Goal: Check status

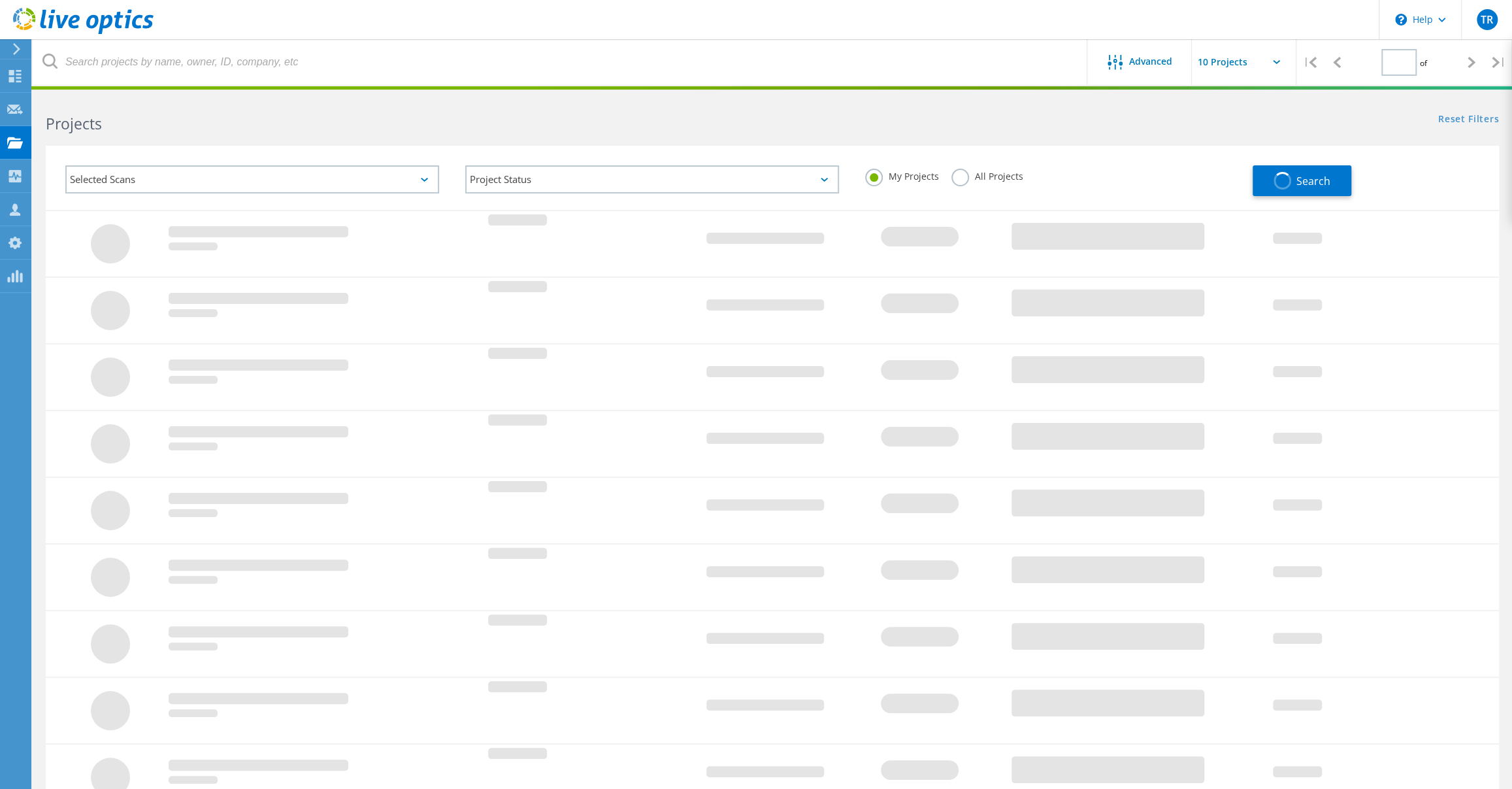
type input "1"
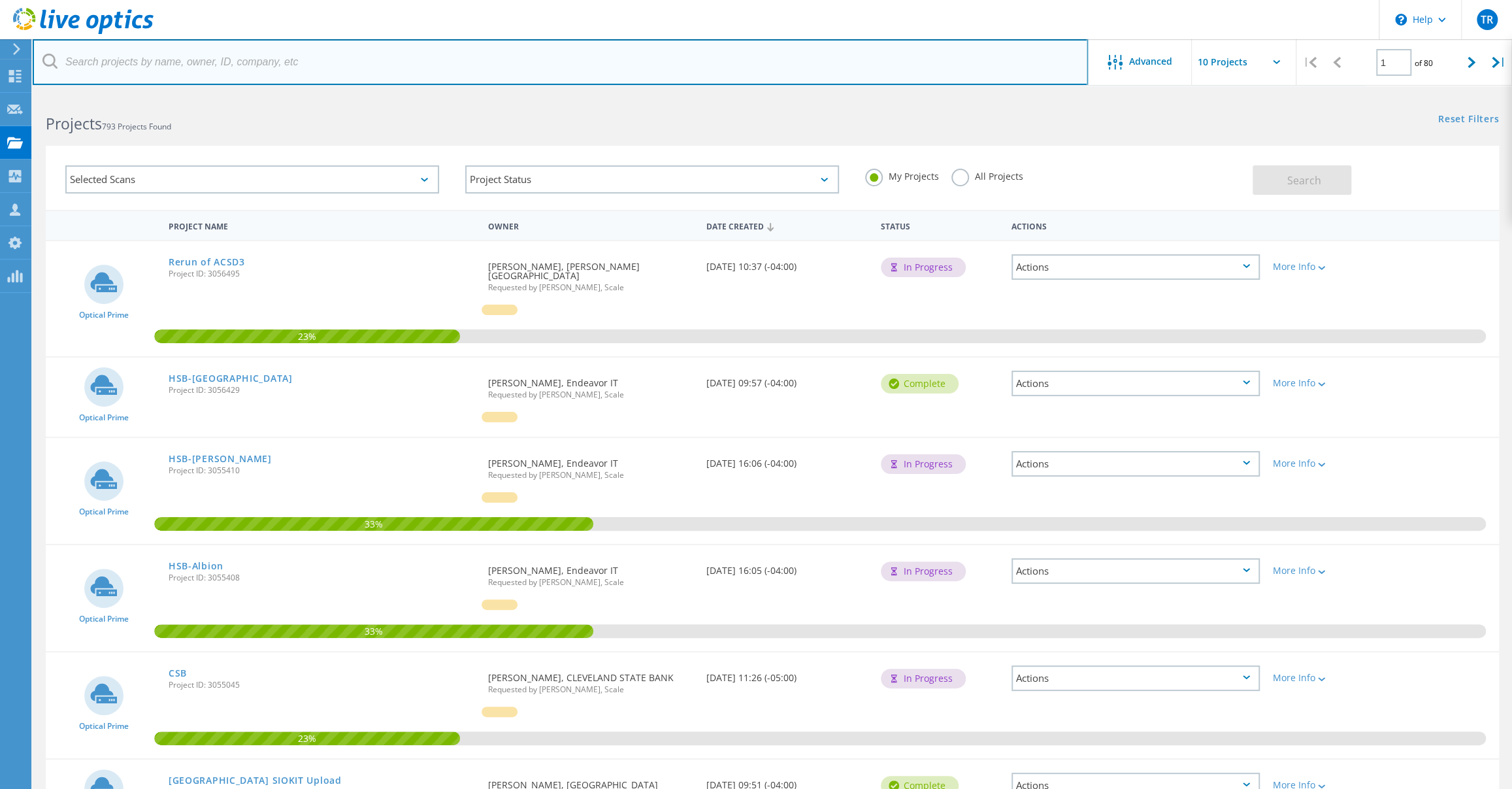
click at [359, 64] on input "text" at bounding box center [560, 61] width 1056 height 46
type input "duos"
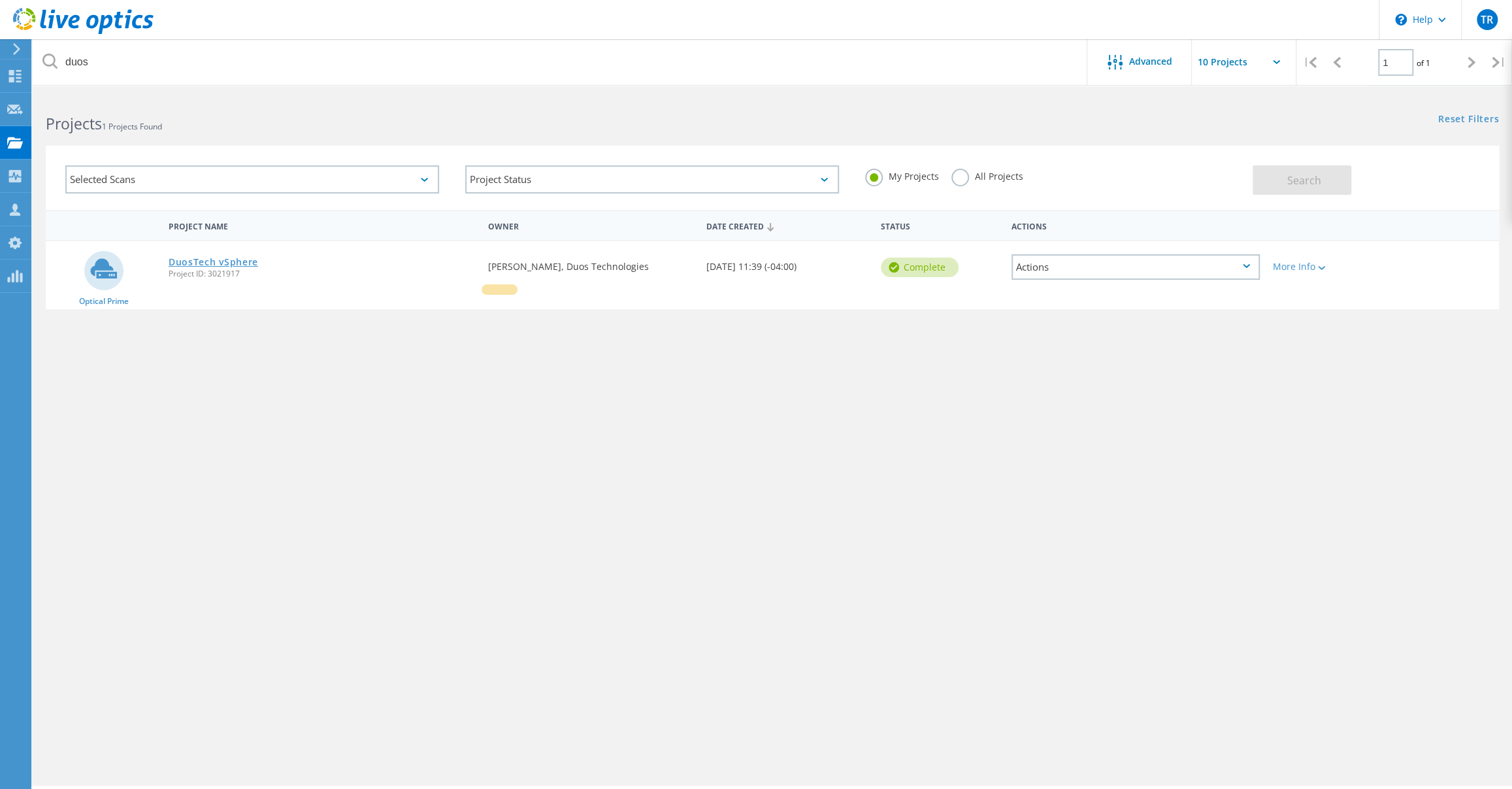
click at [227, 264] on link "DuosTech vSphere" at bounding box center [214, 262] width 90 height 9
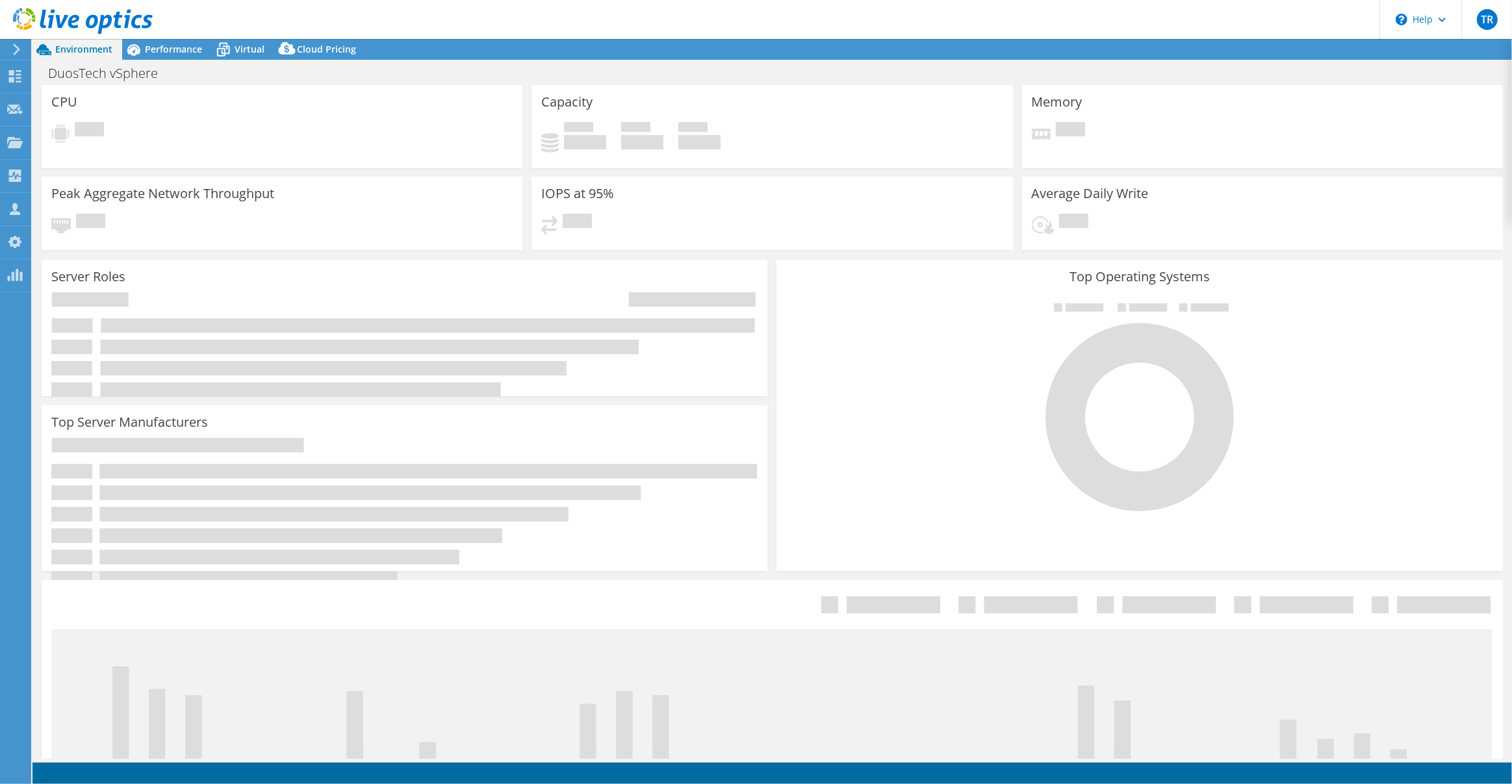
select select "USD"
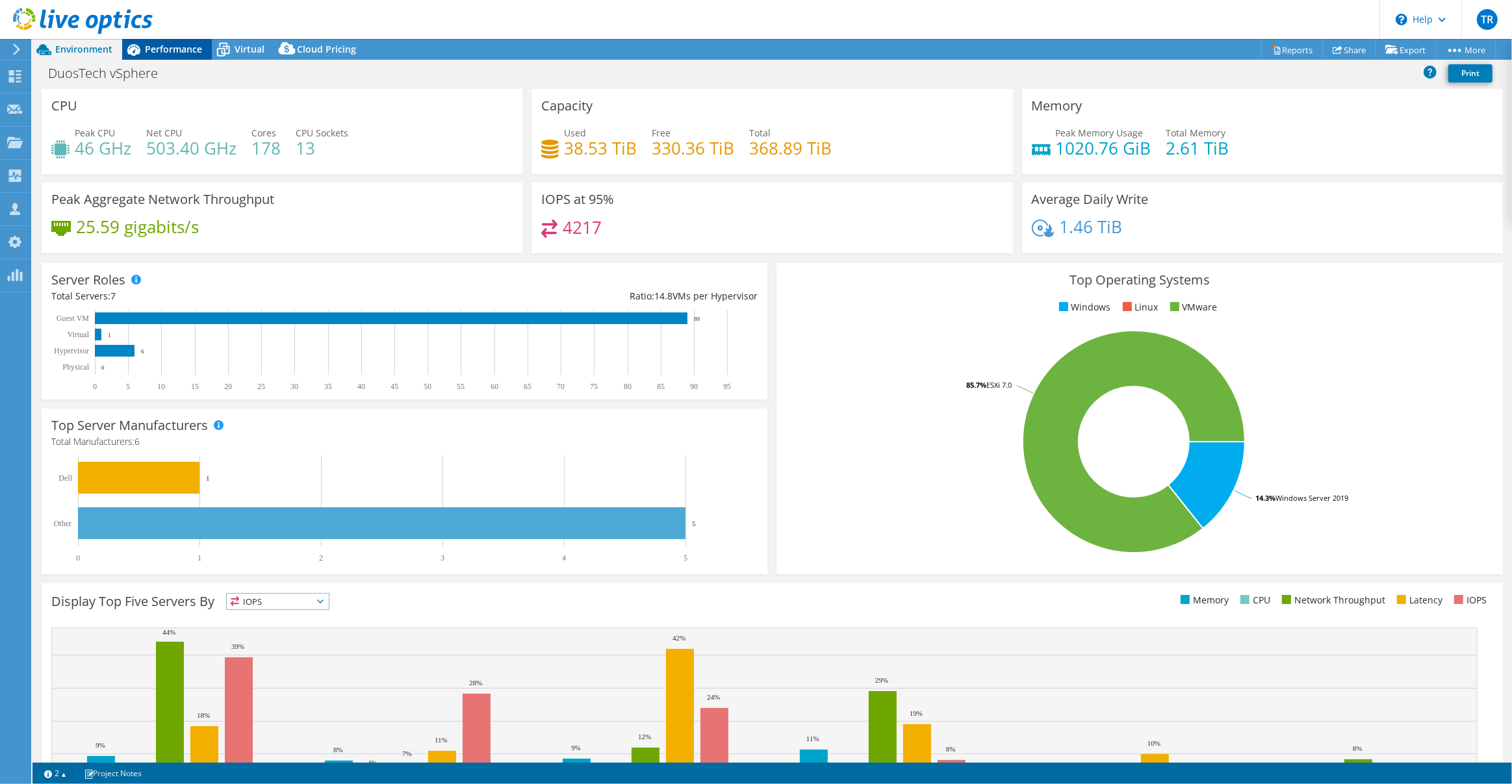
click at [172, 45] on span "Performance" at bounding box center [174, 49] width 57 height 13
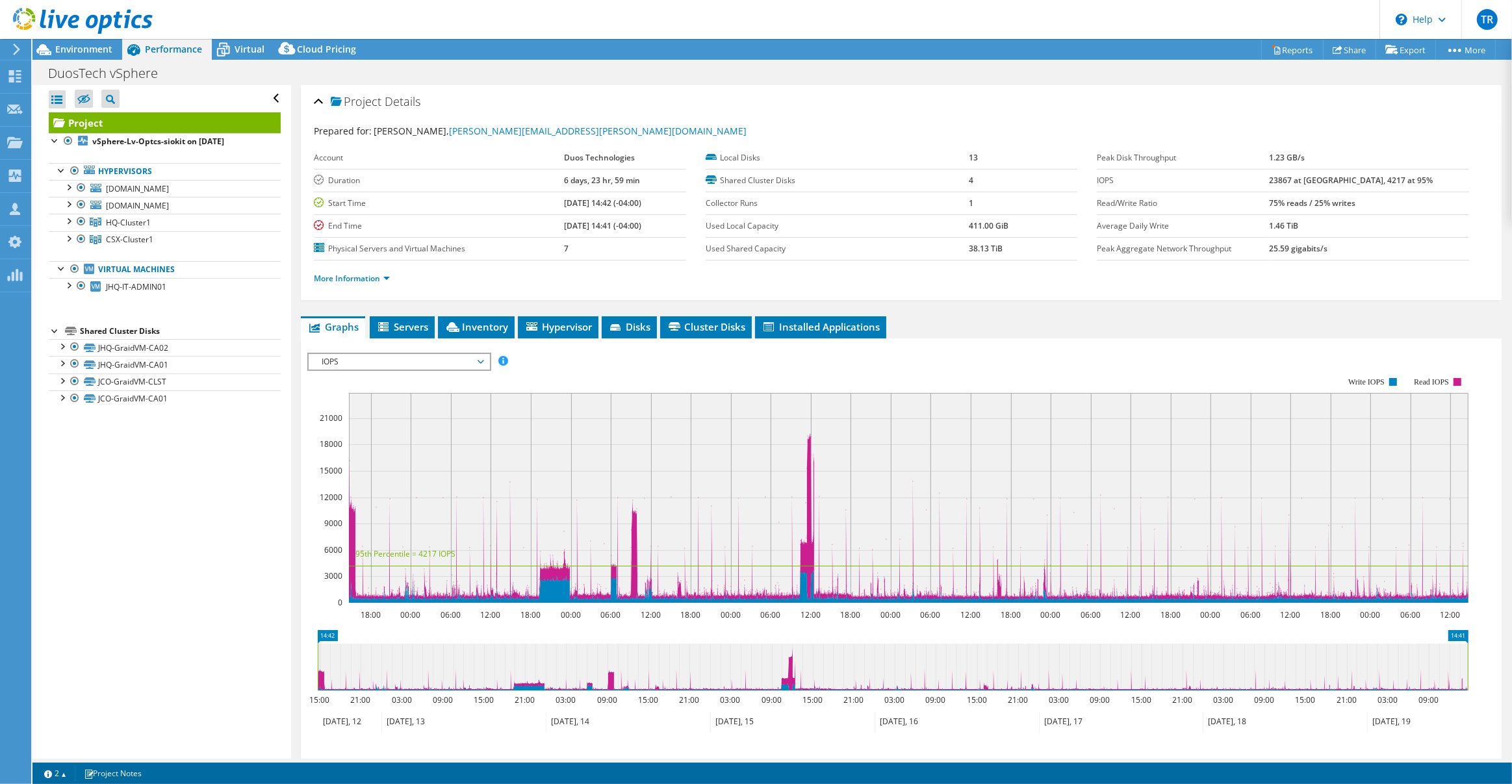
click at [480, 357] on span "IOPS" at bounding box center [398, 361] width 167 height 16
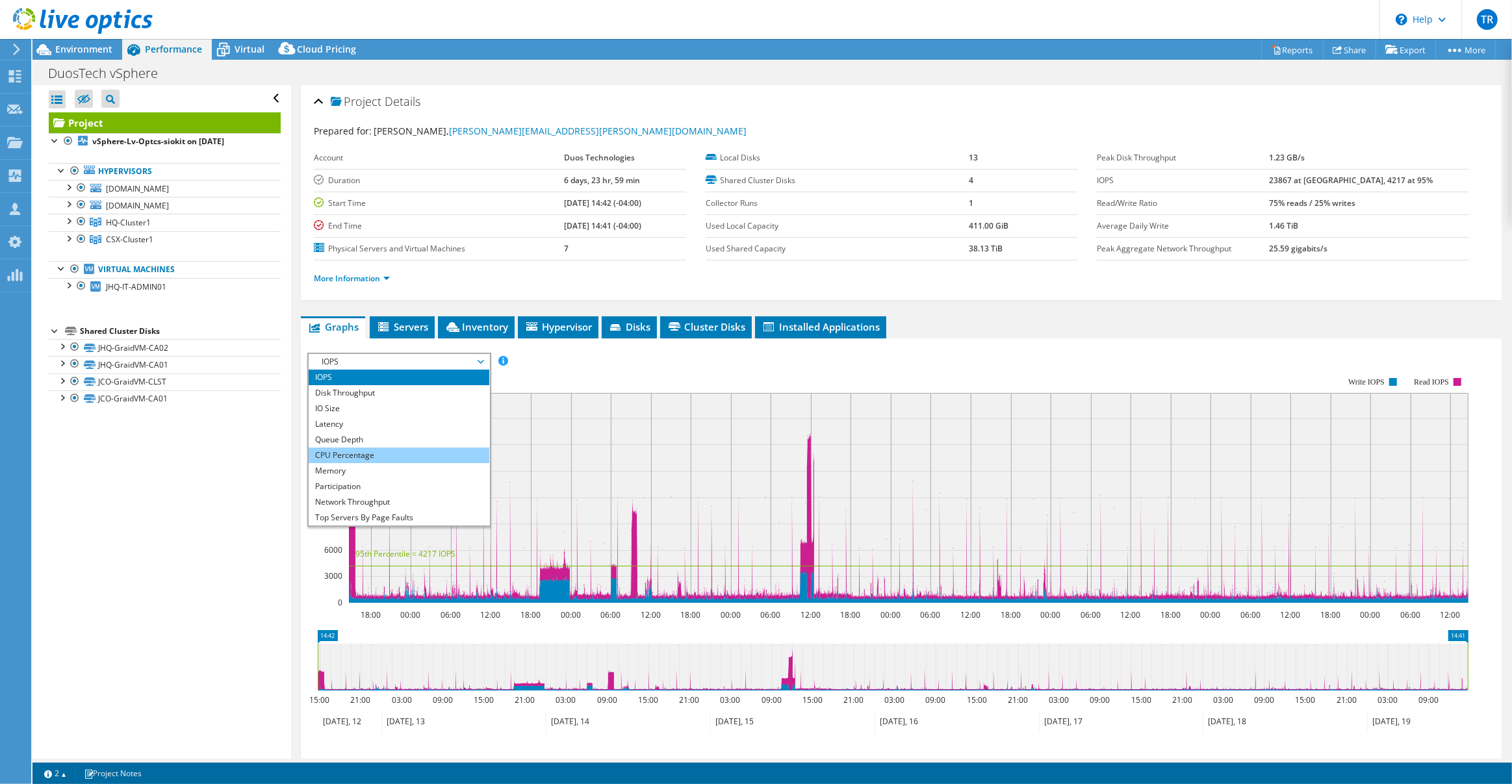
click at [379, 451] on li "CPU Percentage" at bounding box center [398, 455] width 180 height 16
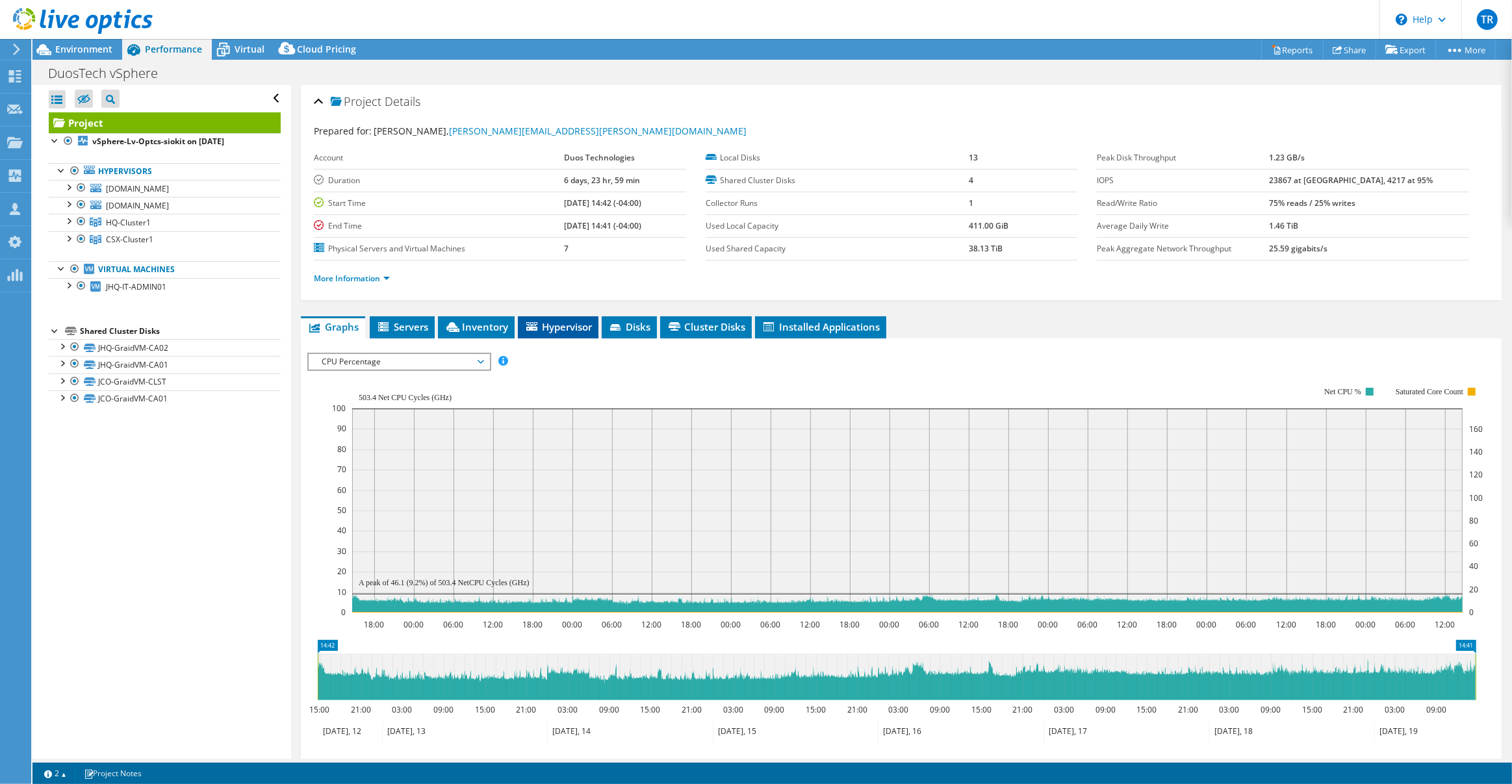
click at [572, 325] on span "Hypervisor" at bounding box center [558, 326] width 68 height 13
